Goal: Information Seeking & Learning: Check status

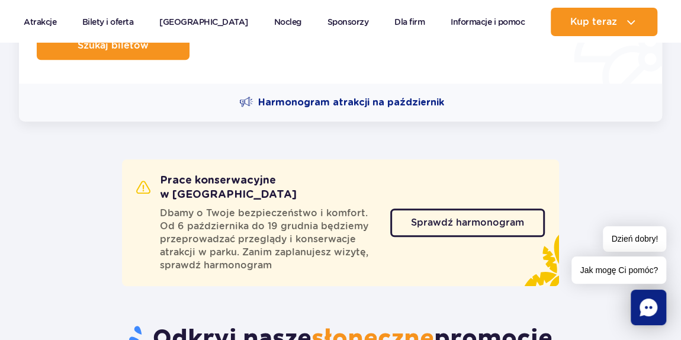
scroll to position [430, 0]
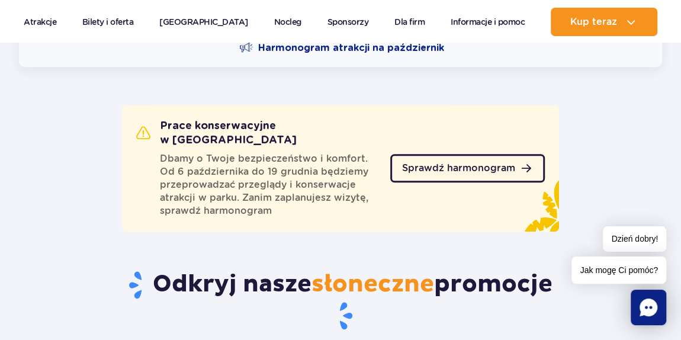
click at [429, 165] on span "Sprawdź harmonogram" at bounding box center [458, 167] width 113 height 9
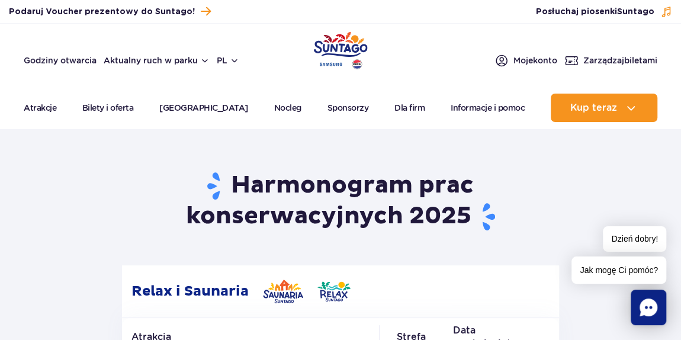
click at [337, 48] on img "Park of Poland" at bounding box center [341, 50] width 54 height 38
